Goal: Task Accomplishment & Management: Use online tool/utility

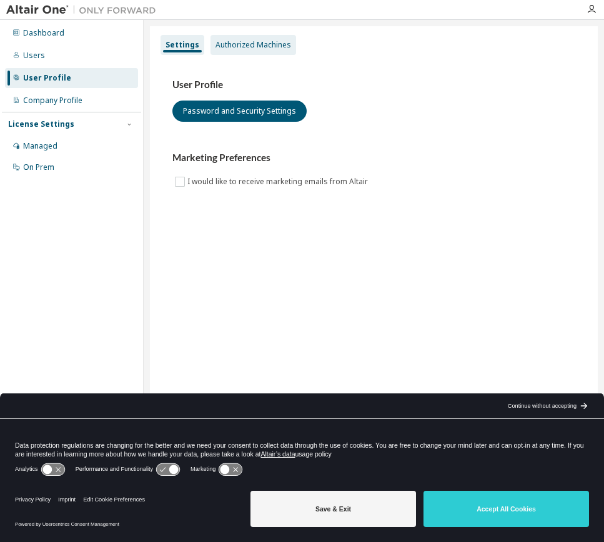
click at [244, 48] on div "Authorized Machines" at bounding box center [254, 45] width 76 height 10
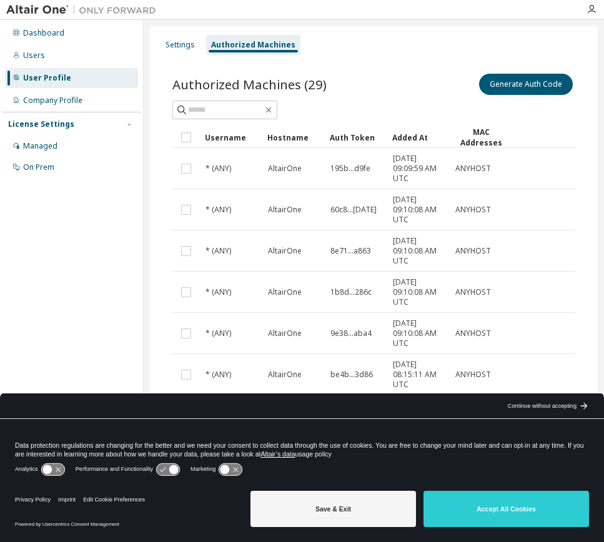
click at [377, 36] on div "Settings Authorized Machines" at bounding box center [373, 45] width 433 height 22
click at [505, 87] on button "Generate Auth Code" at bounding box center [526, 84] width 94 height 21
